Goal: Navigation & Orientation: Find specific page/section

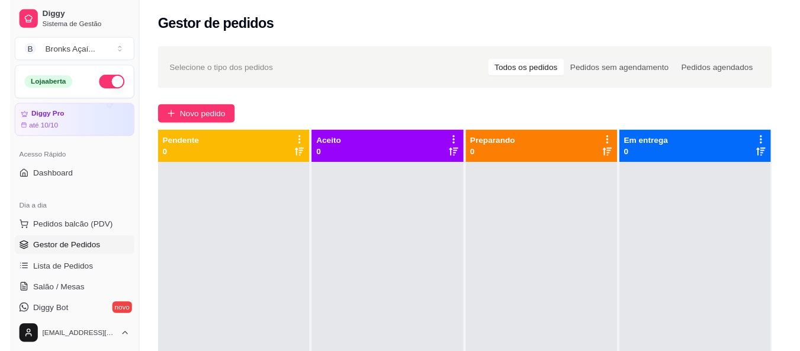
scroll to position [60, 0]
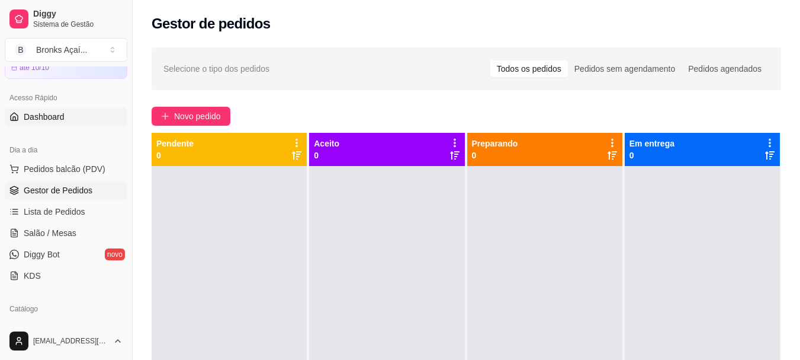
click at [67, 111] on link "Dashboard" at bounding box center [66, 116] width 123 height 19
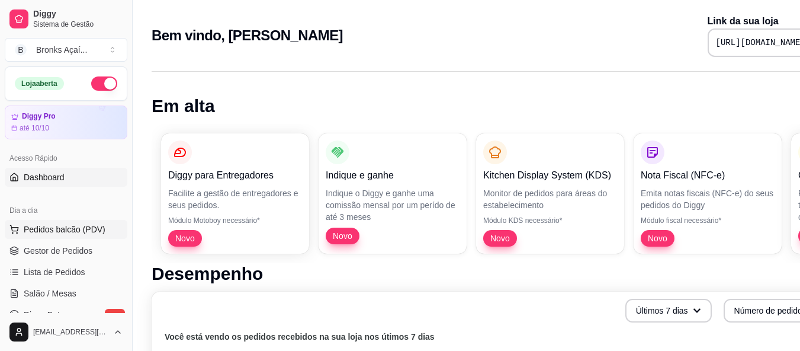
click at [97, 227] on span "Pedidos balcão (PDV)" at bounding box center [65, 229] width 82 height 12
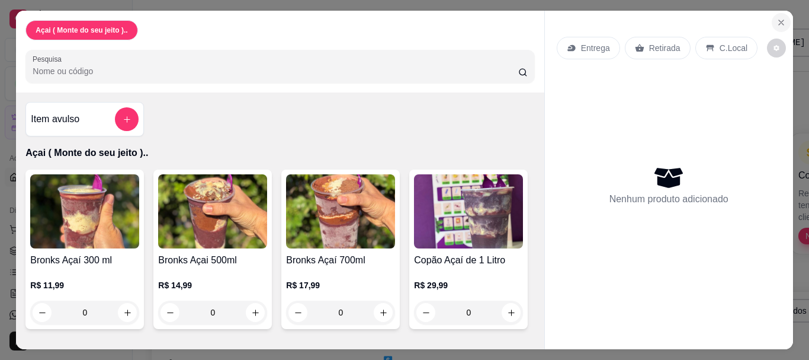
click at [779, 18] on icon "Close" at bounding box center [781, 22] width 9 height 9
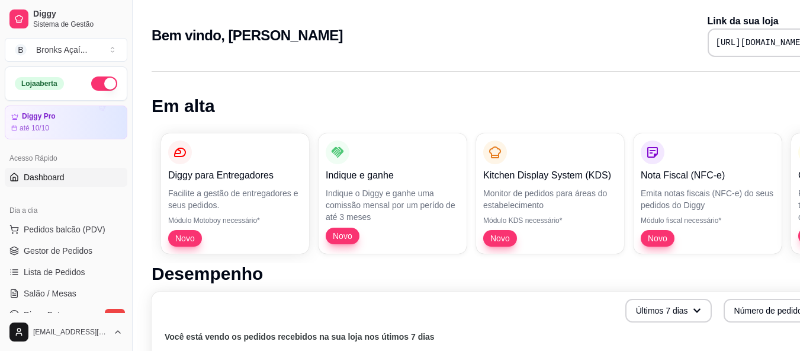
click at [95, 85] on button "button" at bounding box center [104, 83] width 26 height 14
click at [92, 231] on span "Pedidos balcão (PDV)" at bounding box center [65, 229] width 82 height 12
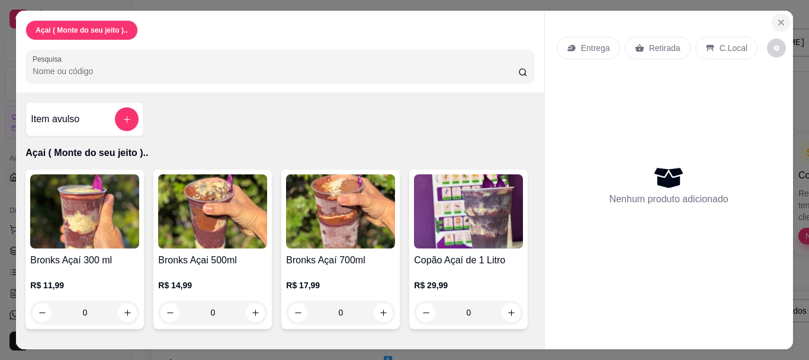
click at [772, 23] on button "Close" at bounding box center [781, 22] width 19 height 19
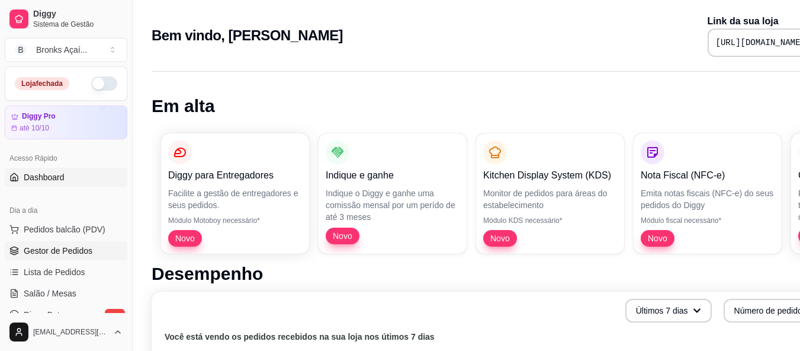
click at [68, 251] on span "Gestor de Pedidos" at bounding box center [58, 251] width 69 height 12
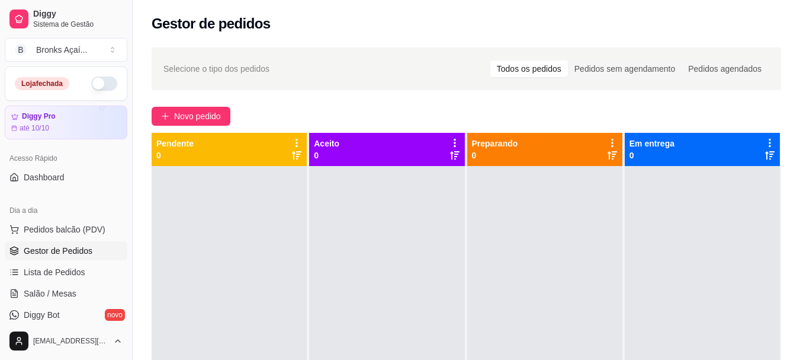
click at [58, 255] on span "Gestor de Pedidos" at bounding box center [58, 251] width 69 height 12
